Goal: Task Accomplishment & Management: Manage account settings

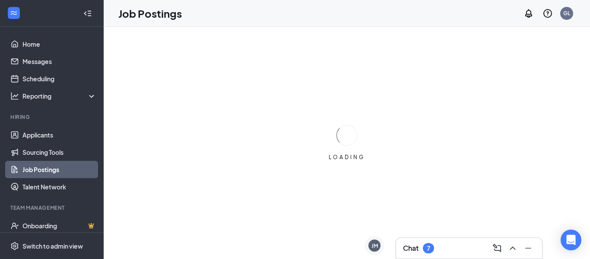
click at [428, 251] on div "7" at bounding box center [428, 247] width 3 height 7
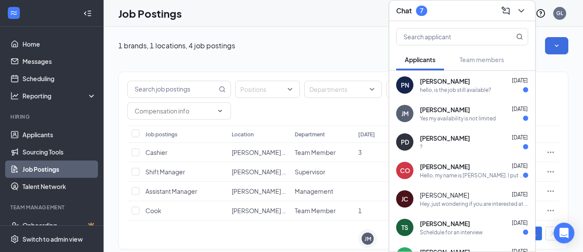
click at [491, 88] on div "PN Patricia Najar-gonzales Sep 12 hello, is the job still available?" at bounding box center [462, 85] width 146 height 28
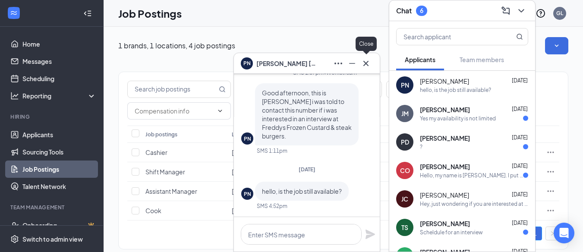
click at [370, 63] on icon "Cross" at bounding box center [366, 63] width 10 height 10
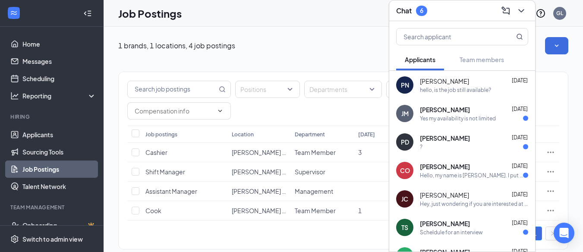
click at [486, 115] on div "Yes my availability is not limited" at bounding box center [458, 118] width 76 height 7
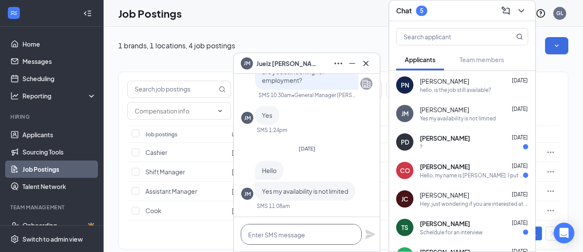
click at [282, 237] on textarea at bounding box center [301, 234] width 121 height 21
click at [370, 60] on icon "Cross" at bounding box center [366, 63] width 10 height 10
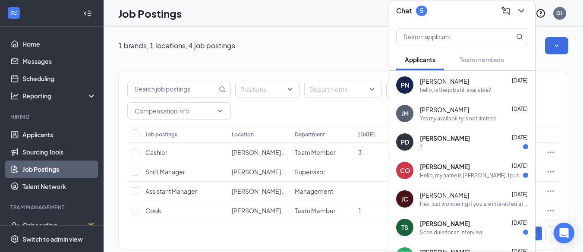
click at [524, 6] on icon "ChevronDown" at bounding box center [521, 11] width 10 height 10
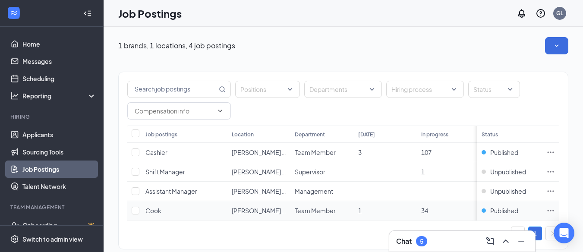
click at [161, 211] on td "Cook" at bounding box center [184, 210] width 86 height 19
drag, startPoint x: 427, startPoint y: 209, endPoint x: 401, endPoint y: 216, distance: 26.9
click at [426, 210] on span "34" at bounding box center [424, 211] width 7 height 8
click at [153, 212] on span "Cook" at bounding box center [153, 211] width 16 height 8
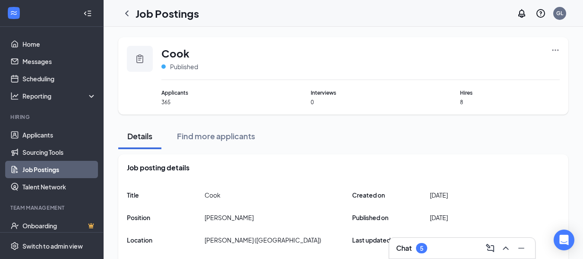
click at [314, 95] on span "Interviews" at bounding box center [361, 93] width 100 height 8
click at [71, 141] on link "Applicants" at bounding box center [59, 134] width 74 height 17
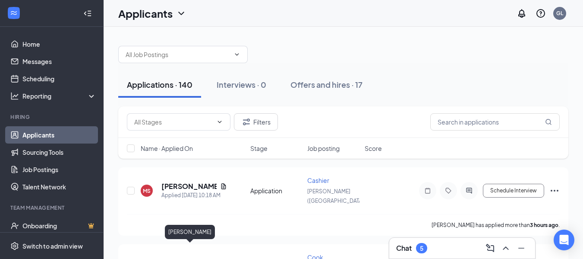
click at [192, 258] on h5 "Micheal Sailors" at bounding box center [188, 262] width 55 height 9
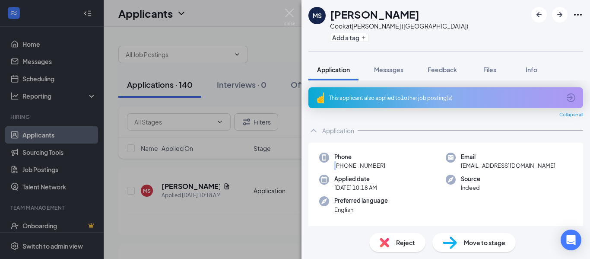
drag, startPoint x: 382, startPoint y: 158, endPoint x: 338, endPoint y: 166, distance: 44.8
click at [338, 166] on div "Phone +1 (580) 291-3546" at bounding box center [359, 161] width 51 height 18
click at [385, 143] on div "Phone +1 (580) 291-3546 Email frostmourne1981@gmail.com Applied date Today 10:1…" at bounding box center [445, 185] width 275 height 86
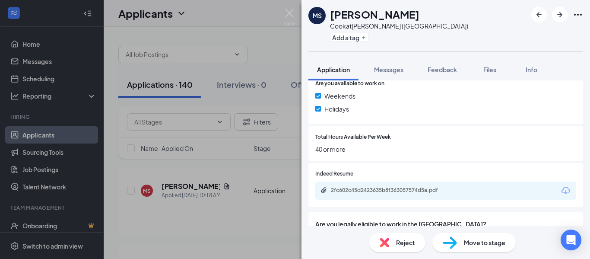
scroll to position [386, 0]
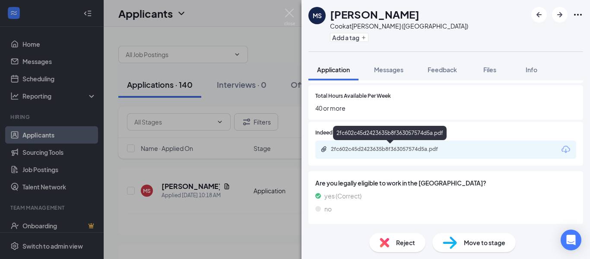
click at [401, 147] on div "2fc602c45d2423635b8f363057574d5a.pdf" at bounding box center [391, 148] width 121 height 7
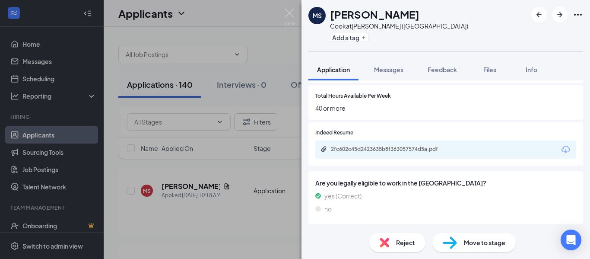
scroll to position [383, 0]
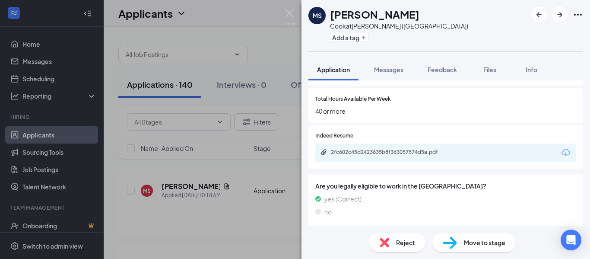
click at [292, 15] on div "MS Micheal Sailors Cook at Lawton (OK) Add a tag Application Messages Feedback …" at bounding box center [295, 129] width 590 height 259
click at [287, 15] on img at bounding box center [289, 17] width 11 height 17
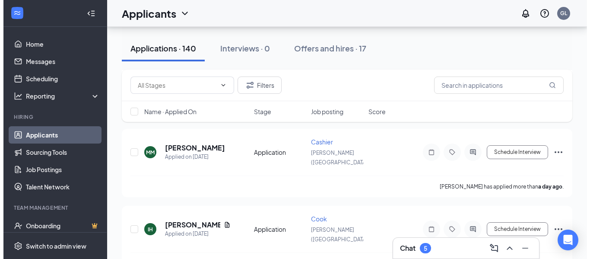
scroll to position [432, 0]
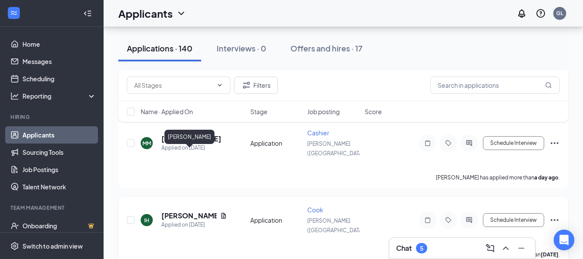
click at [194, 211] on h5 "Ismael Herrera" at bounding box center [188, 215] width 55 height 9
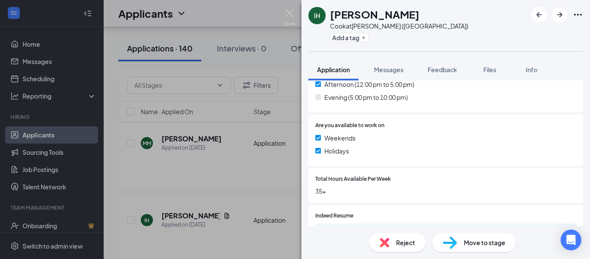
scroll to position [276, 0]
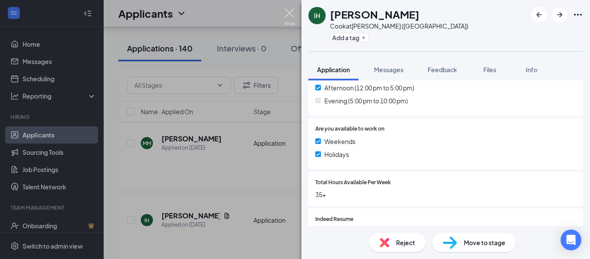
click at [292, 16] on img at bounding box center [289, 17] width 11 height 17
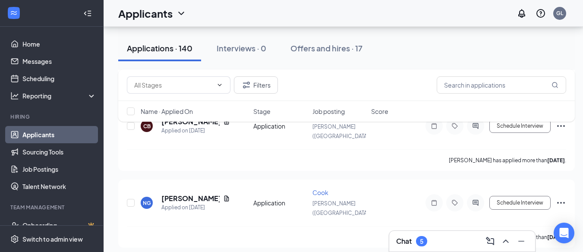
scroll to position [1005, 0]
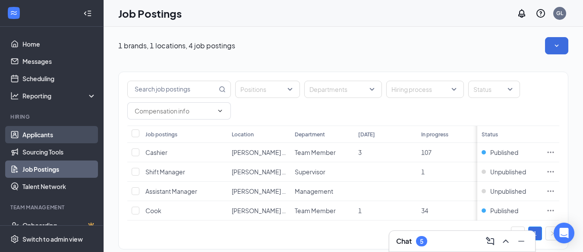
click at [24, 127] on link "Applicants" at bounding box center [59, 134] width 74 height 17
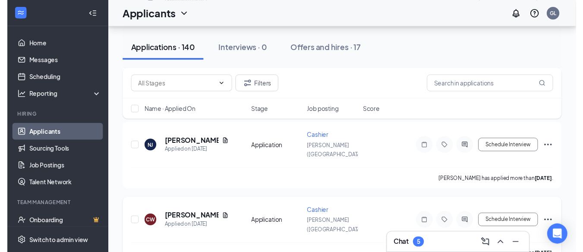
scroll to position [691, 0]
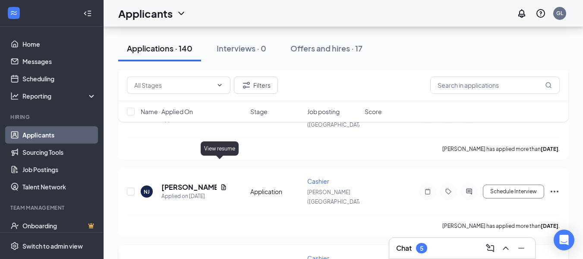
click at [221, 258] on icon "Document" at bounding box center [223, 264] width 5 height 6
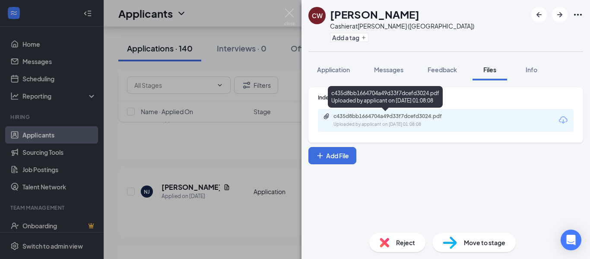
click at [430, 120] on div "c435d8bb1664704a49d33f7dcefd3024.pdf Uploaded by applicant on Sep 12, 2025 at 0…" at bounding box center [393, 120] width 140 height 15
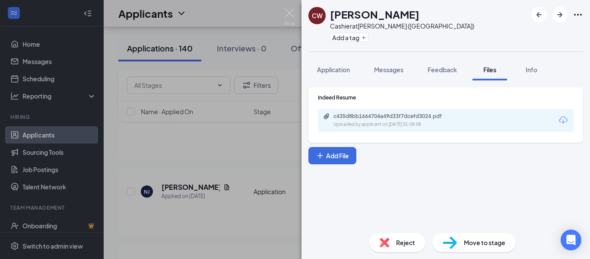
click at [295, 15] on div "CW Carsten Walton Cashier at Lawton (OK) Add a tag Application Messages Feedbac…" at bounding box center [295, 129] width 590 height 259
click at [293, 16] on img at bounding box center [289, 17] width 11 height 17
click at [289, 14] on img at bounding box center [289, 17] width 11 height 17
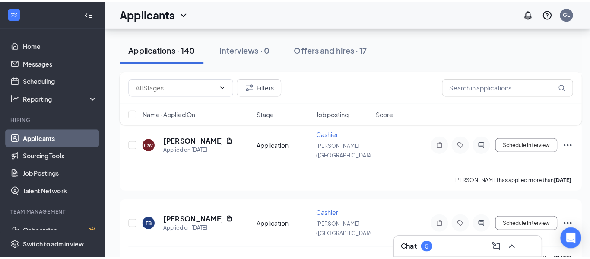
scroll to position [950, 0]
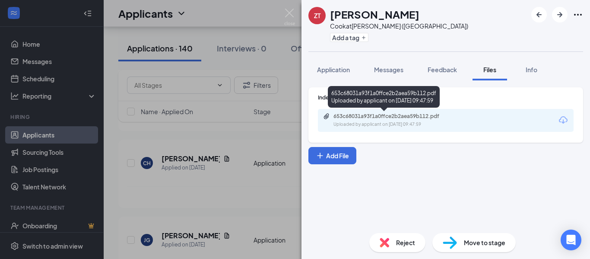
drag, startPoint x: 233, startPoint y: 168, endPoint x: 384, endPoint y: 126, distance: 156.4
click at [384, 126] on div "Uploaded by applicant on Sep 11, 2025 at 09:47:59" at bounding box center [398, 124] width 130 height 7
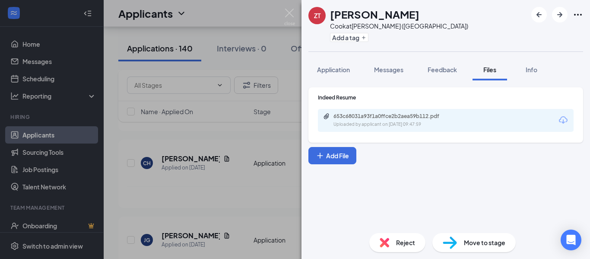
click at [289, 12] on img at bounding box center [289, 17] width 11 height 17
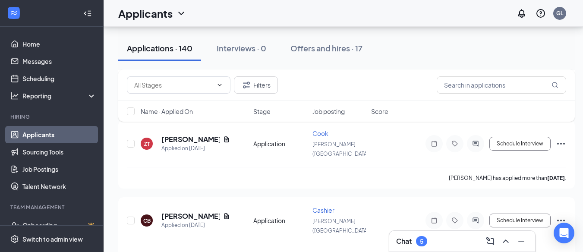
scroll to position [1166, 0]
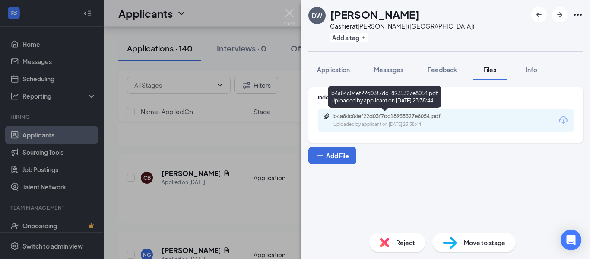
click at [386, 118] on div "b4a84c04ef22d03f7dc18935327e8054.pdf" at bounding box center [393, 116] width 121 height 7
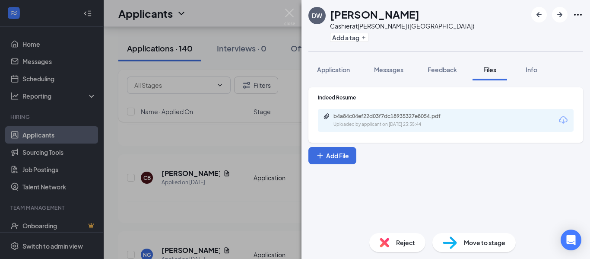
click at [292, 11] on img at bounding box center [289, 17] width 11 height 17
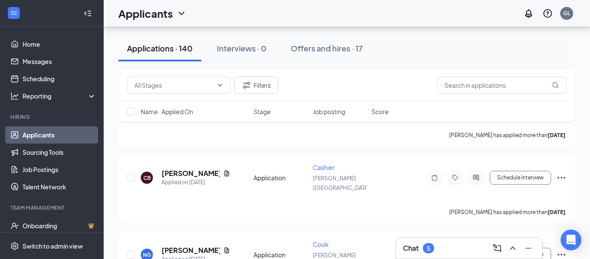
click at [290, 16] on div "Applicants GL" at bounding box center [347, 13] width 486 height 27
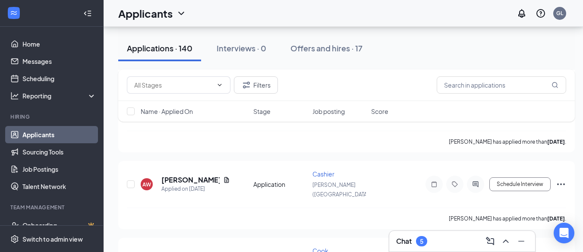
scroll to position [1937, 0]
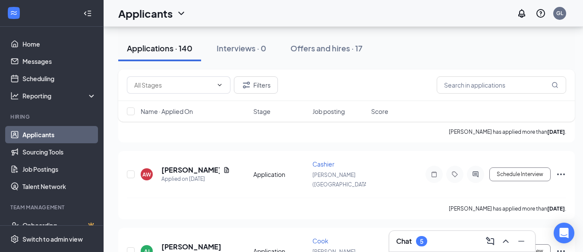
click at [221, 130] on div "Filters Name · Applied On Stage Job posting Score" at bounding box center [346, 100] width 457 height 61
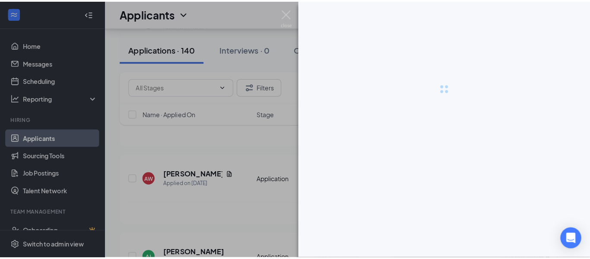
scroll to position [1931, 0]
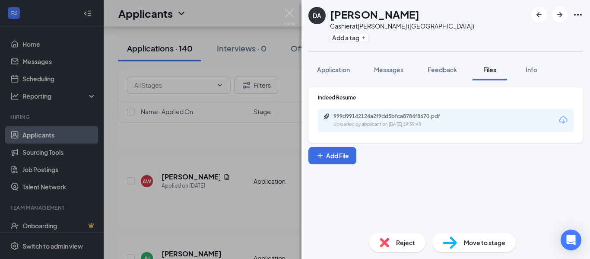
click at [431, 123] on div "Uploaded by applicant on Sep 09, 2025 at 19:39:48" at bounding box center [398, 124] width 130 height 7
click at [343, 69] on span "Application" at bounding box center [333, 70] width 33 height 8
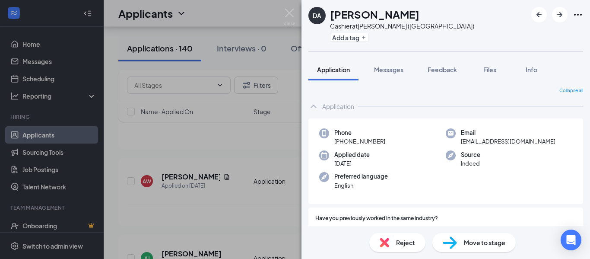
click at [317, 105] on icon "ChevronUp" at bounding box center [313, 106] width 10 height 10
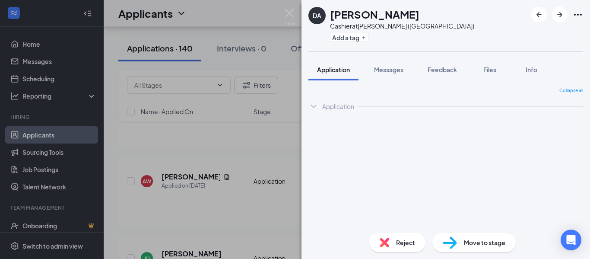
click at [324, 106] on div "Application" at bounding box center [338, 106] width 32 height 9
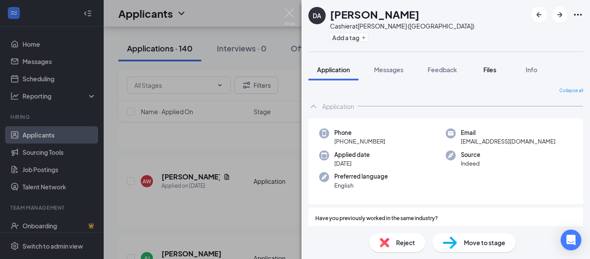
click at [492, 69] on span "Files" at bounding box center [489, 70] width 13 height 8
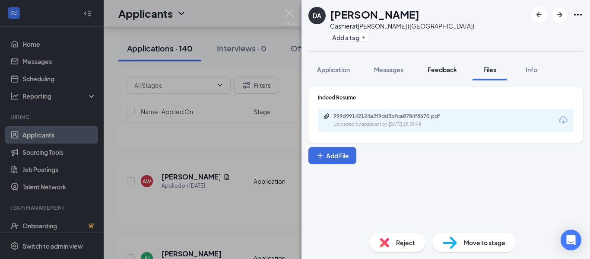
click at [385, 72] on span "Messages" at bounding box center [388, 70] width 29 height 8
click at [434, 71] on span "Feedback" at bounding box center [441, 70] width 29 height 8
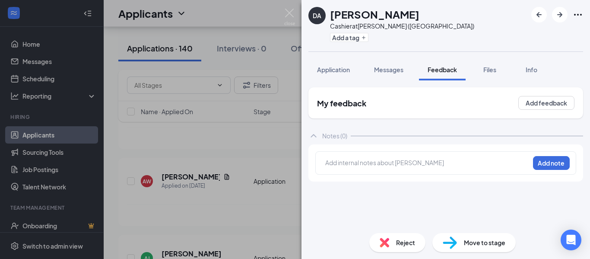
click at [221, 98] on div "DA Devonte Augustine Cashier at Lawton (OK) Add a tag Application Messages Feed…" at bounding box center [295, 129] width 590 height 259
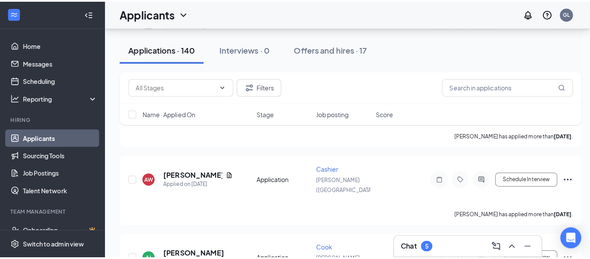
scroll to position [1937, 0]
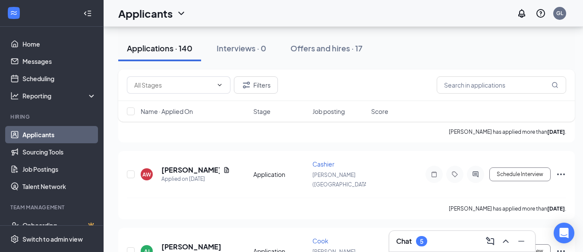
click at [220, 129] on div "Filters Name · Applied On Stage Job posting Score" at bounding box center [346, 100] width 457 height 61
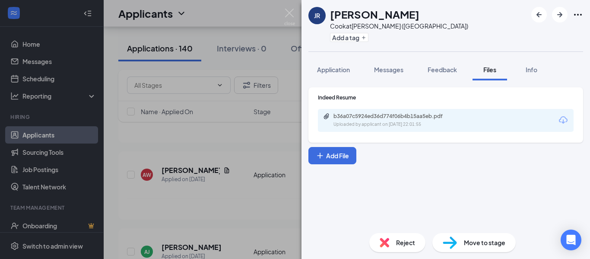
drag, startPoint x: 328, startPoint y: 70, endPoint x: 376, endPoint y: 125, distance: 73.1
click at [328, 70] on span "Application" at bounding box center [333, 70] width 33 height 8
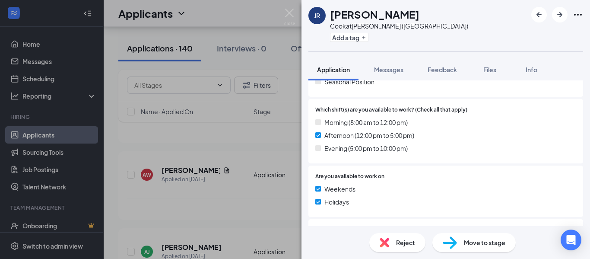
scroll to position [229, 0]
click at [229, 90] on div "JR Julian Rodriguez Cook at Lawton (OK) Add a tag Application Messages Feedback…" at bounding box center [295, 129] width 590 height 259
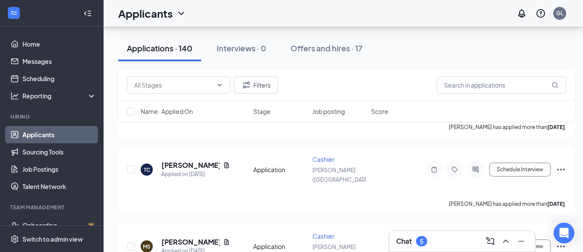
scroll to position [1787, 0]
click at [258, 82] on button "Filters" at bounding box center [256, 84] width 44 height 17
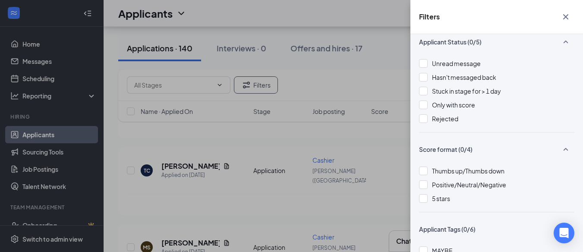
scroll to position [0, 0]
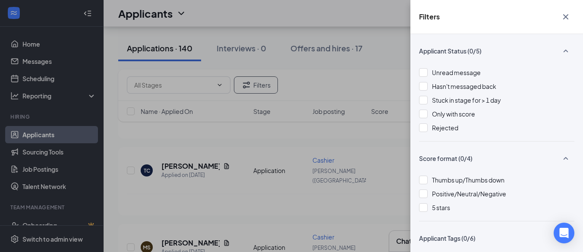
click at [321, 46] on div "Filters Applicant Status (0/5) Unread message Hasn't messaged back Stuck in sta…" at bounding box center [291, 126] width 583 height 252
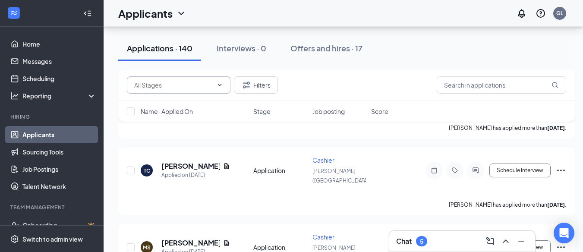
click at [224, 83] on span at bounding box center [179, 84] width 104 height 17
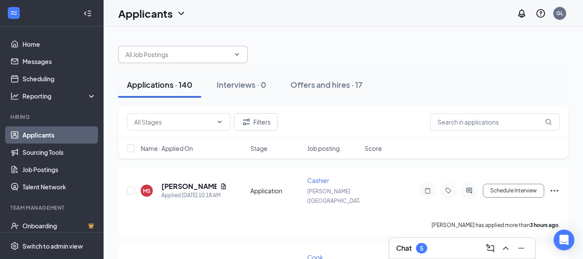
click at [243, 53] on span at bounding box center [183, 54] width 130 height 17
click at [235, 53] on icon "ChevronDown" at bounding box center [237, 54] width 7 height 7
click at [287, 57] on div at bounding box center [343, 50] width 450 height 26
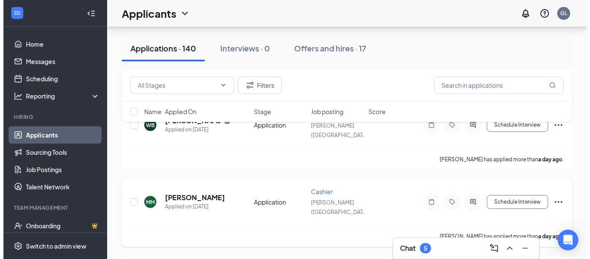
scroll to position [372, 0]
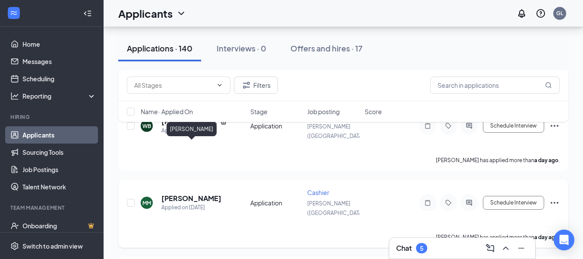
click at [204, 193] on h5 "Madison McMahan" at bounding box center [191, 197] width 60 height 9
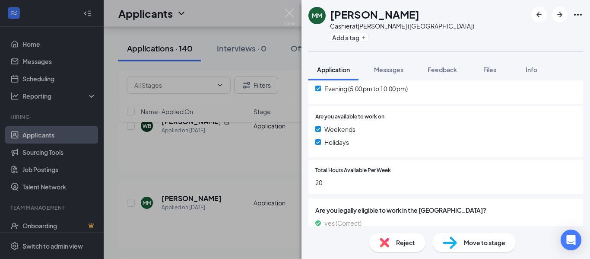
scroll to position [291, 0]
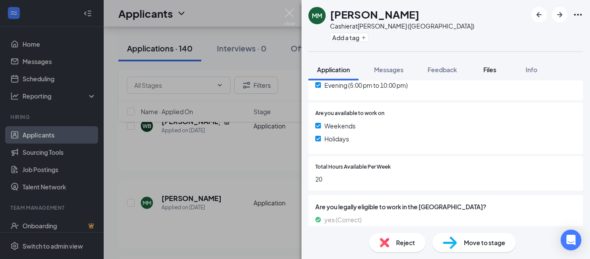
click at [486, 67] on span "Files" at bounding box center [489, 70] width 13 height 8
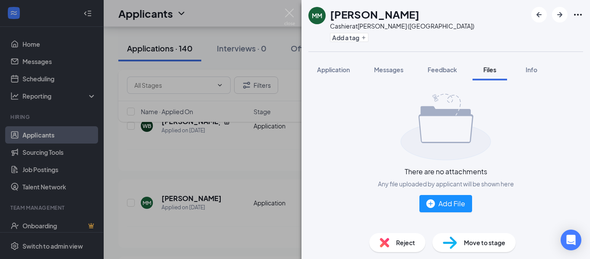
click at [262, 132] on div "MM Madison McMahan Cashier at Lawton (OK) Add a tag Application Messages Feedba…" at bounding box center [295, 129] width 590 height 259
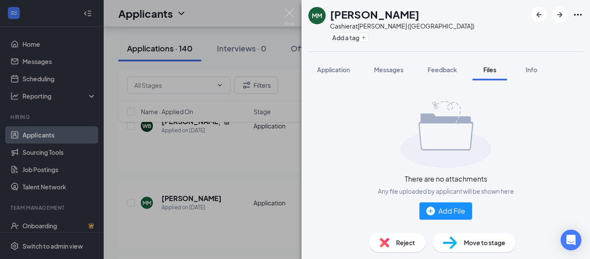
click at [288, 16] on div "Applicants GL" at bounding box center [347, 13] width 486 height 27
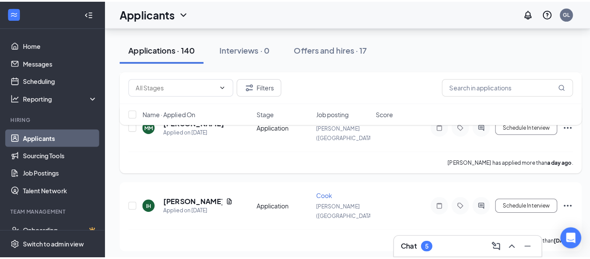
scroll to position [449, 0]
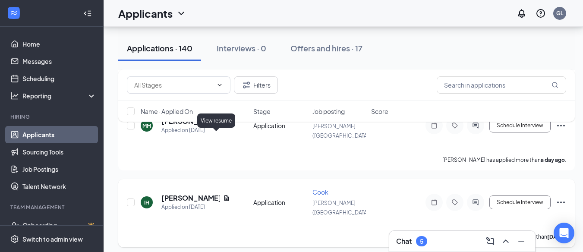
click at [223, 195] on icon "Document" at bounding box center [226, 198] width 7 height 7
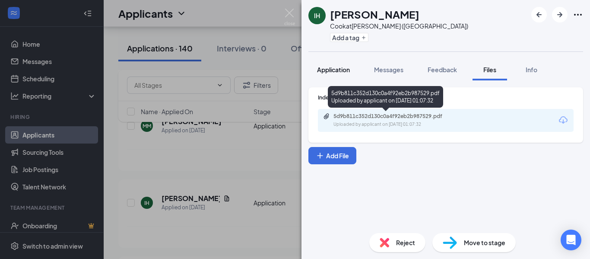
click at [337, 66] on span "Application" at bounding box center [333, 70] width 33 height 8
click at [336, 69] on span "Application" at bounding box center [333, 70] width 33 height 8
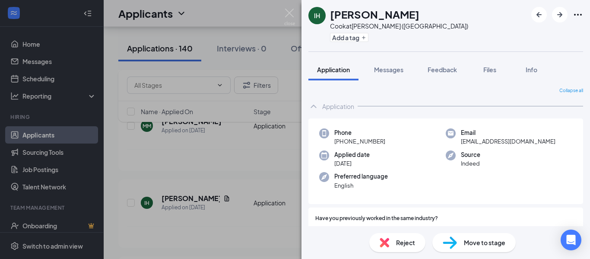
click at [243, 98] on div "IH Ismael Herrera Cook at Lawton (OK) Add a tag Application Messages Feedback F…" at bounding box center [295, 129] width 590 height 259
click at [235, 193] on div "IH Ismael Herrera Applied on Sep 14" at bounding box center [194, 202] width 107 height 18
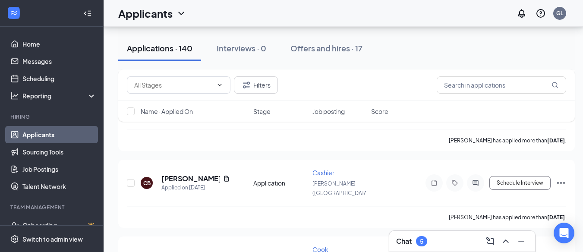
scroll to position [1140, 0]
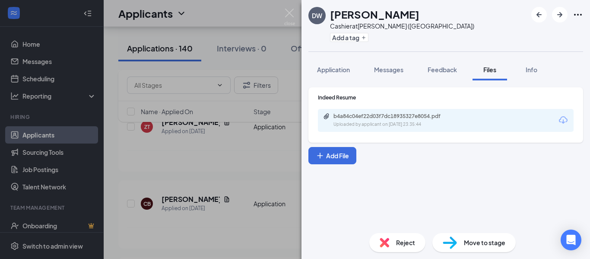
click at [285, 10] on img at bounding box center [289, 17] width 11 height 17
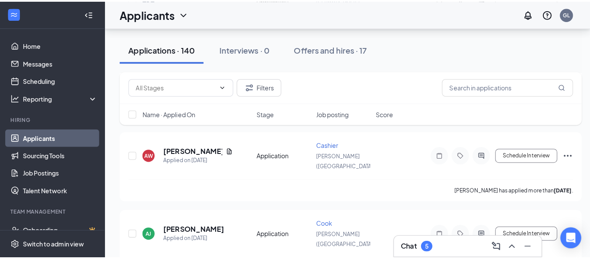
scroll to position [1960, 0]
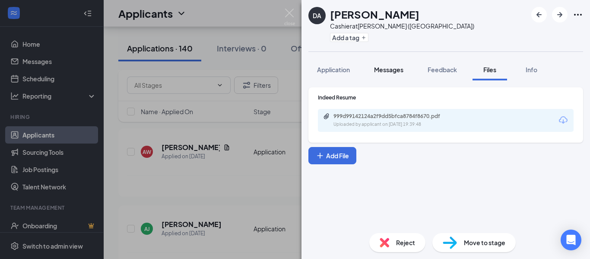
drag, startPoint x: 339, startPoint y: 74, endPoint x: 393, endPoint y: 68, distance: 54.3
click at [340, 74] on button "Application" at bounding box center [333, 70] width 50 height 22
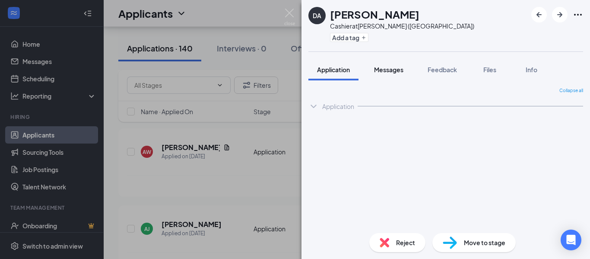
click at [393, 68] on span "Messages" at bounding box center [388, 70] width 29 height 8
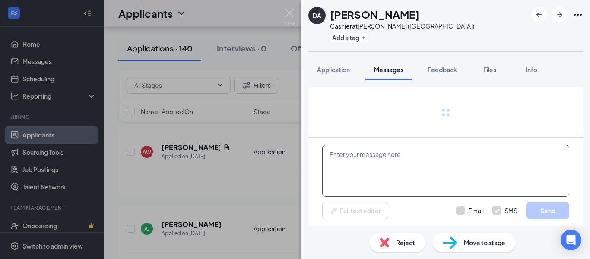
click at [376, 163] on textarea at bounding box center [445, 171] width 247 height 52
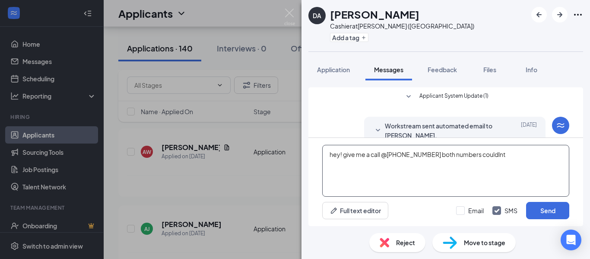
drag, startPoint x: 489, startPoint y: 154, endPoint x: 481, endPoint y: 159, distance: 9.3
click at [481, 159] on textarea "hey! give me a call @5809191656 both numbers couldlnt" at bounding box center [445, 171] width 247 height 52
click at [534, 155] on textarea "hey! give me a call @5809191656 both numbers couldnt reach you." at bounding box center [445, 171] width 247 height 52
type textarea "hey! give me a call @5809191656 both numbers couldnt reach you."
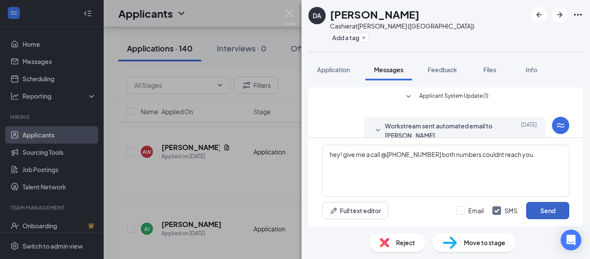
click at [542, 215] on button "Send" at bounding box center [547, 210] width 43 height 17
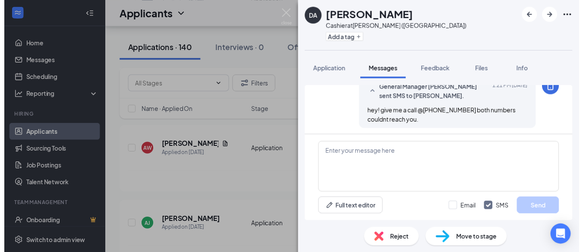
scroll to position [121, 0]
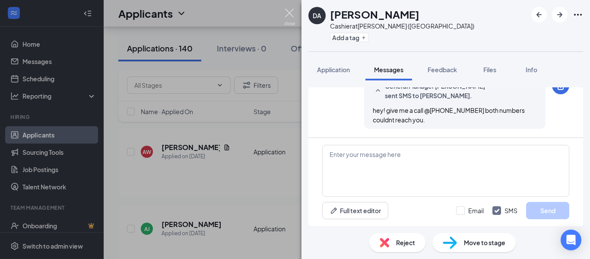
click at [284, 16] on img at bounding box center [289, 17] width 11 height 17
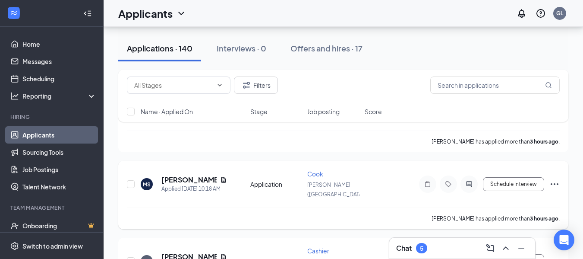
scroll to position [86, 0]
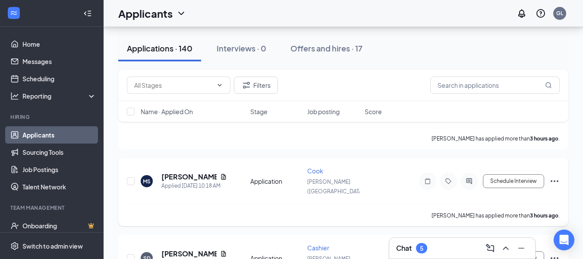
click at [556, 176] on icon "Ellipses" at bounding box center [555, 181] width 10 height 10
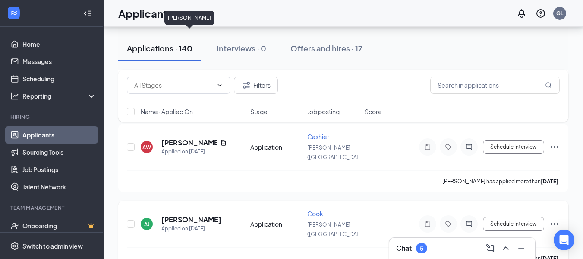
scroll to position [1986, 0]
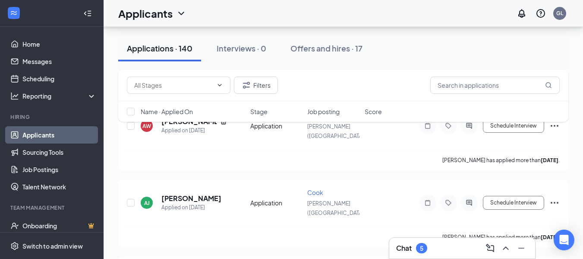
type input "Onsite Interview (next stage)"
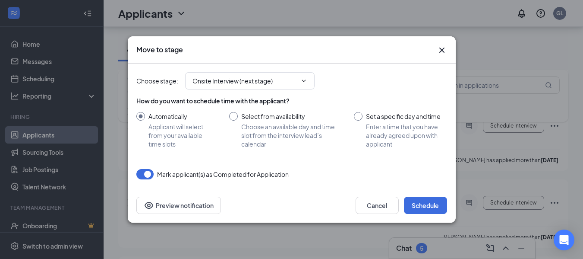
click at [234, 119] on input "Select from availability Choose an available day and time slot from the intervi…" at bounding box center [283, 130] width 108 height 36
radio input "true"
radio input "false"
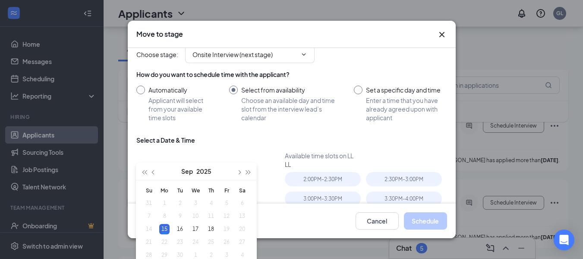
scroll to position [43, 0]
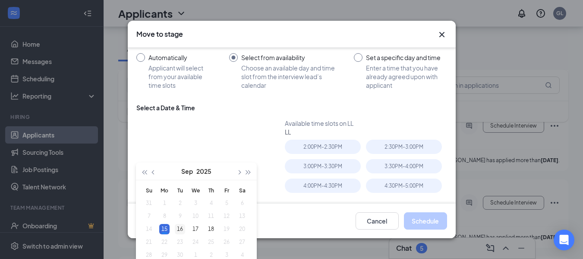
click at [184, 228] on div "16" at bounding box center [180, 229] width 10 height 10
type input "Sep 16, 2025"
click at [348, 184] on div "4:00PM - 4:30PM" at bounding box center [323, 185] width 76 height 14
click at [327, 148] on div "2:00PM - 2:30PM" at bounding box center [323, 146] width 76 height 14
click at [432, 219] on button "Schedule" at bounding box center [425, 220] width 43 height 17
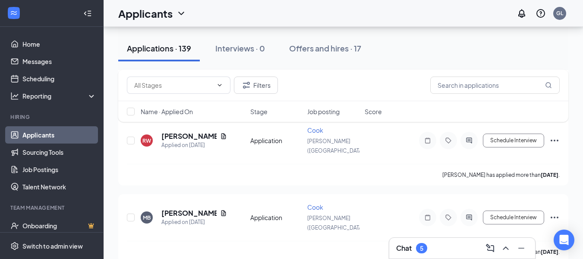
scroll to position [2504, 0]
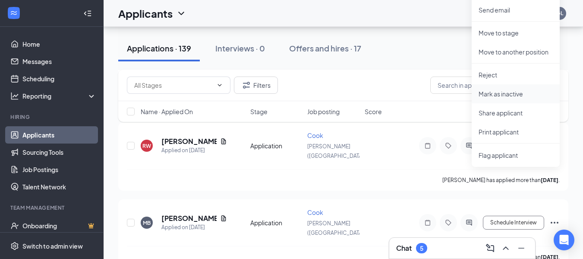
click at [515, 92] on p "Mark as inactive" at bounding box center [516, 93] width 74 height 9
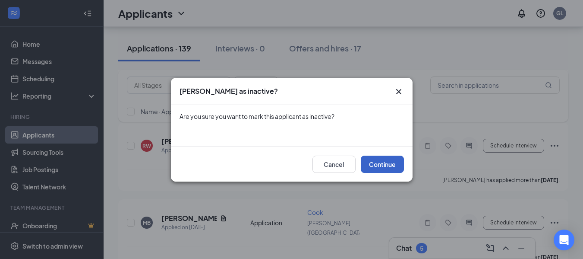
click at [386, 157] on button "Continue" at bounding box center [382, 163] width 43 height 17
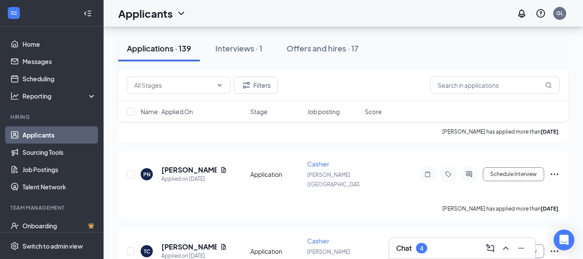
scroll to position [0, 0]
